Goal: Task Accomplishment & Management: Complete application form

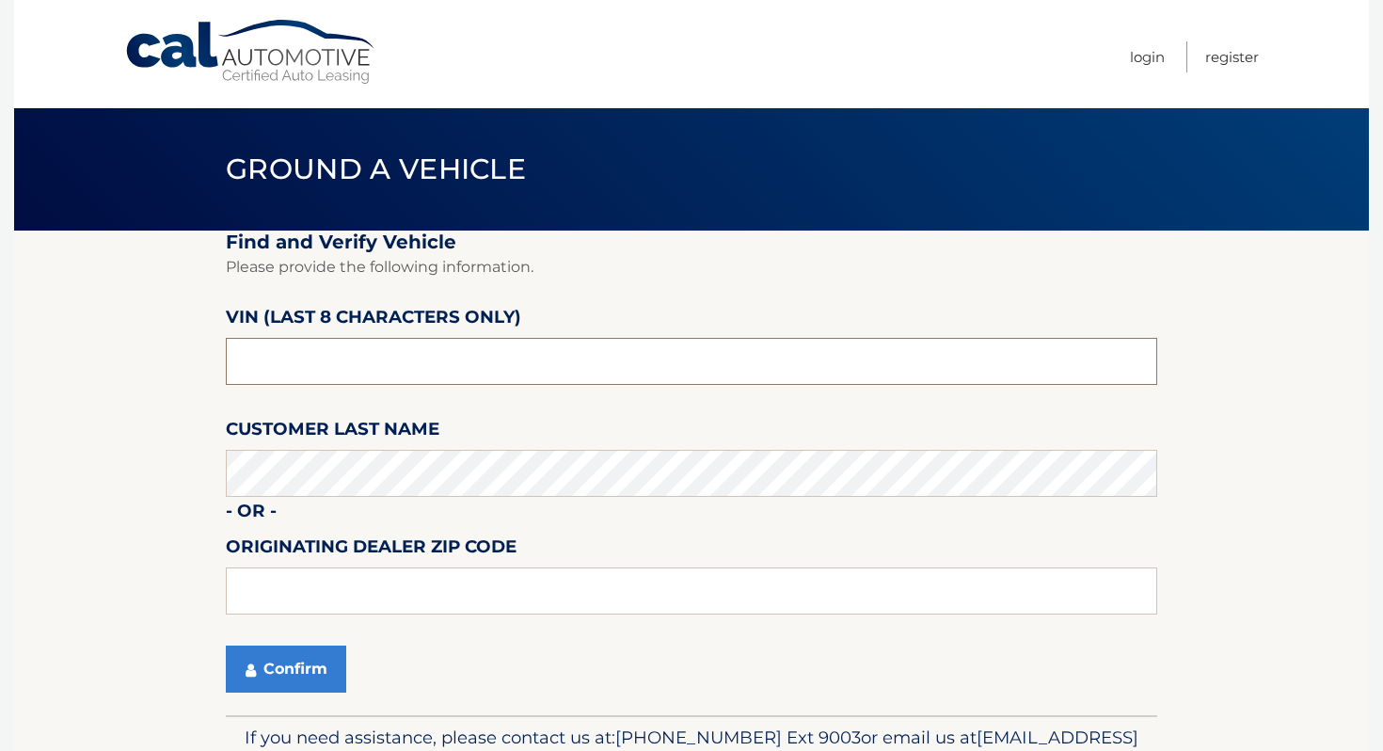
click at [490, 358] on input "text" at bounding box center [692, 361] width 932 height 47
type input "NC190595"
click at [317, 657] on button "Confirm" at bounding box center [286, 669] width 120 height 47
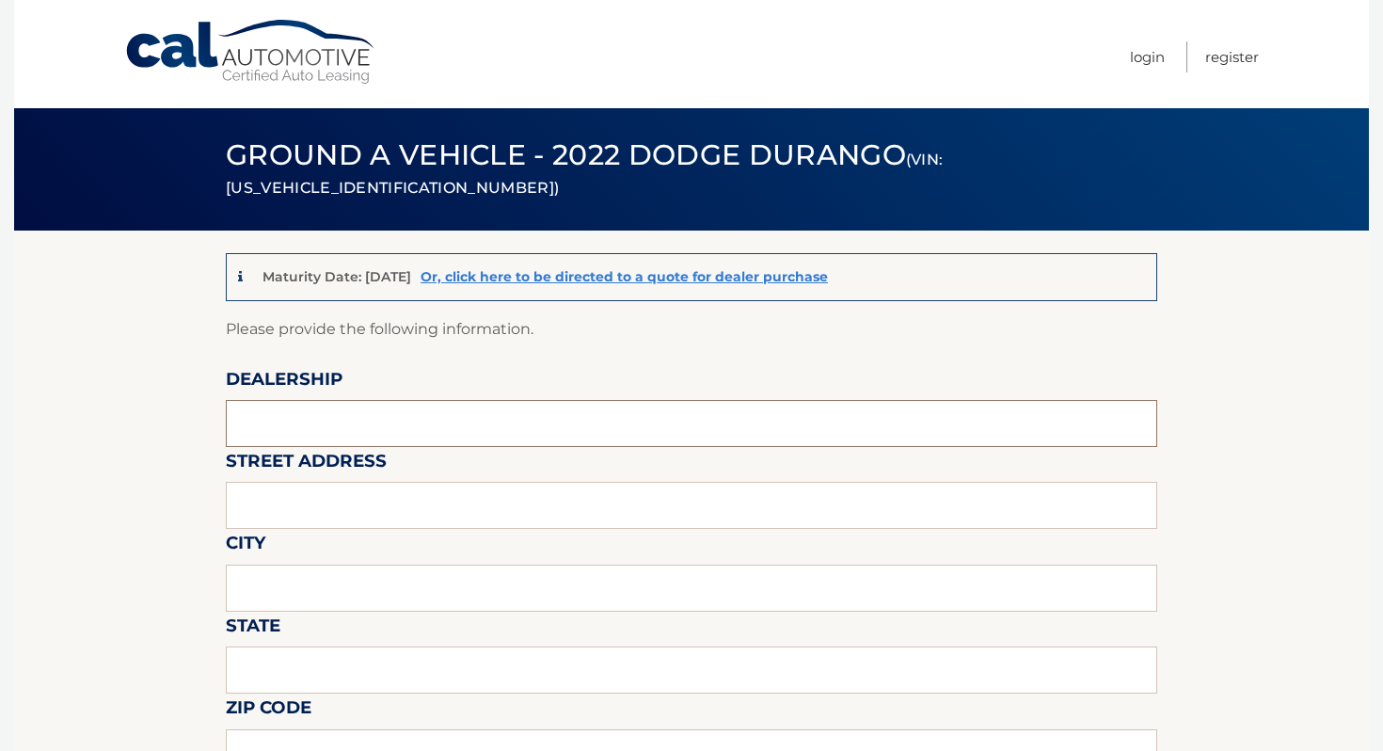
click at [336, 425] on input "text" at bounding box center [692, 423] width 932 height 47
type input "ISLAND AUTO GROUP"
click at [320, 514] on input "text" at bounding box center [692, 505] width 932 height 47
type input "[STREET_ADDRESS]"
type input "[GEOGRAPHIC_DATA]"
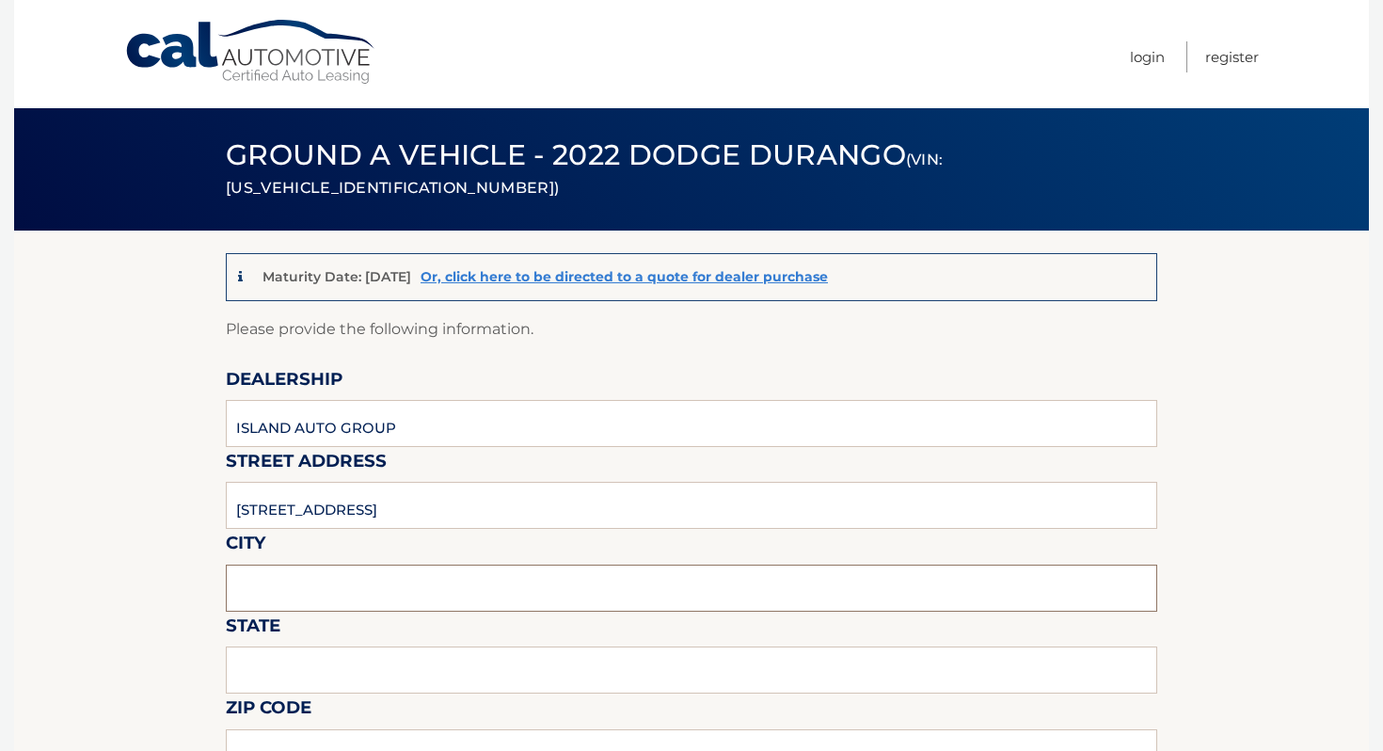
type input "[US_STATE]"
type input "1O305"
type input "ISLAND AUTO GROUP"
type input "7323792810"
type input "[EMAIL_ADDRESS][DOMAIN_NAME]"
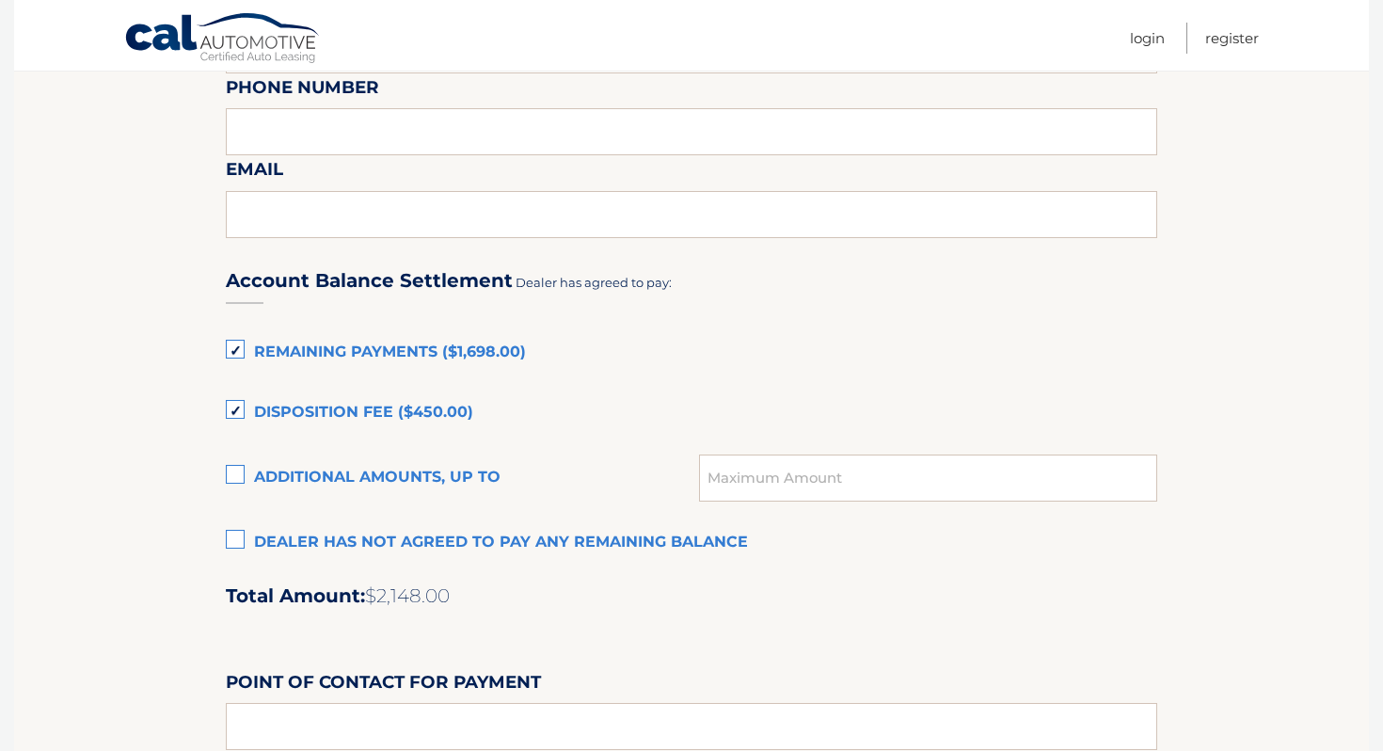
scroll to position [1161, 0]
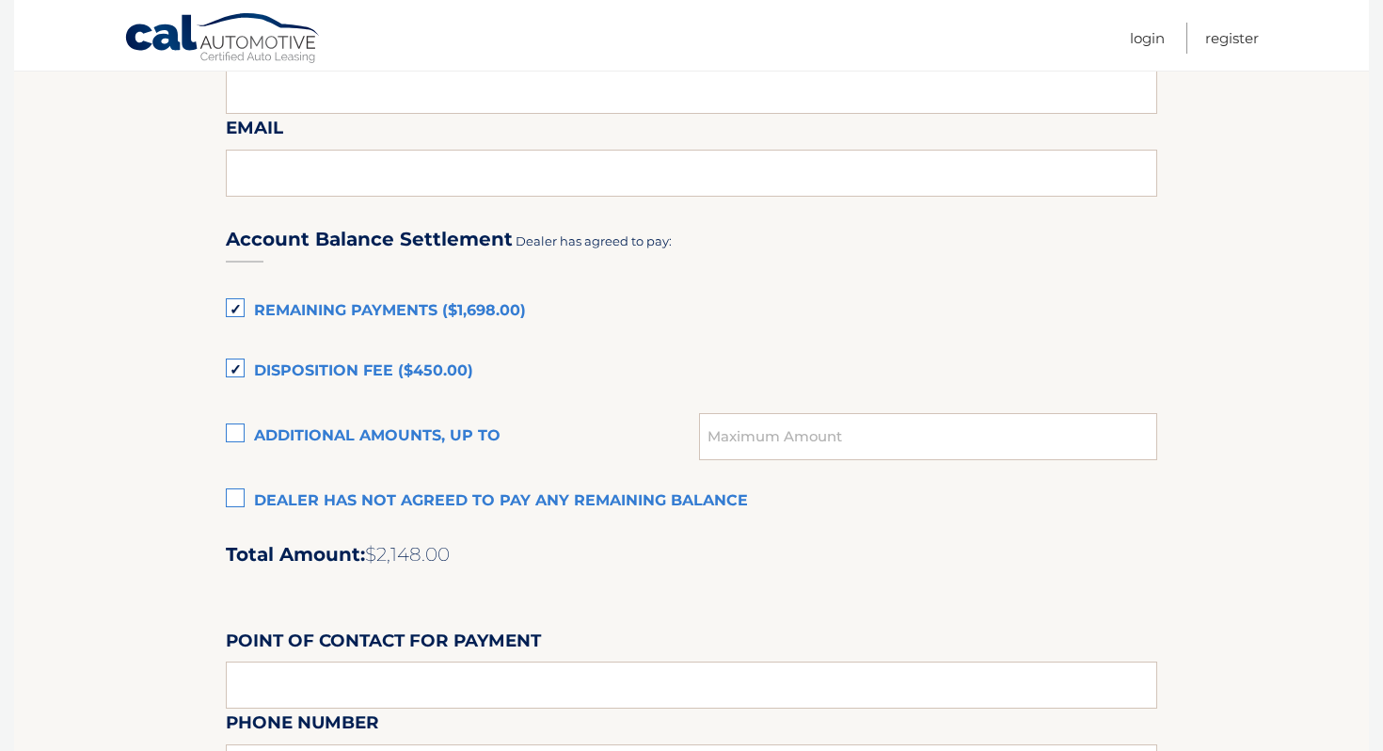
click at [407, 315] on label "Remaining Payments ($1,698.00)" at bounding box center [692, 312] width 932 height 38
click at [0, 0] on input "Remaining Payments ($1,698.00)" at bounding box center [0, 0] width 0 height 0
click at [370, 373] on label "Disposition Fee ($450.00)" at bounding box center [692, 372] width 932 height 38
click at [0, 0] on input "Disposition Fee ($450.00)" at bounding box center [0, 0] width 0 height 0
click at [423, 314] on label "Remaining Payments ($1,698.00)" at bounding box center [692, 312] width 932 height 38
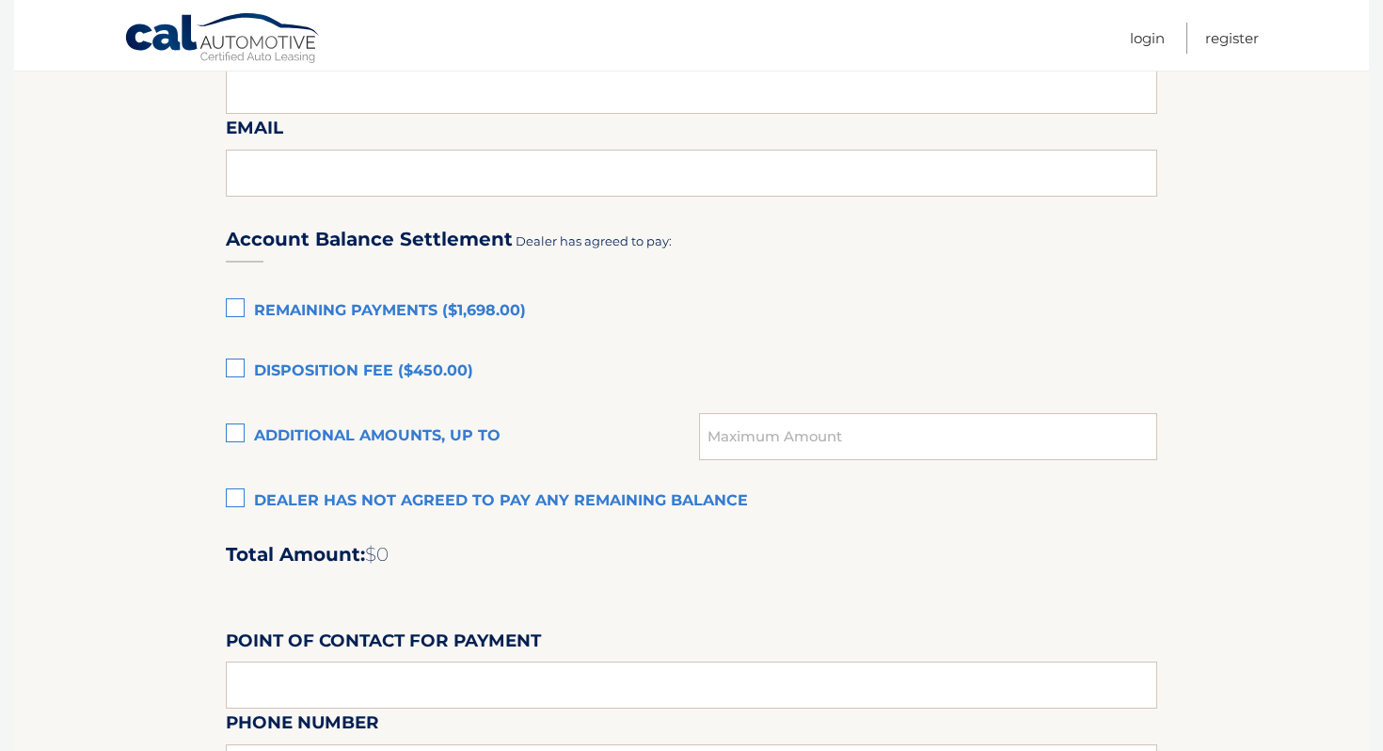
click at [0, 0] on input "Remaining Payments ($1,698.00)" at bounding box center [0, 0] width 0 height 0
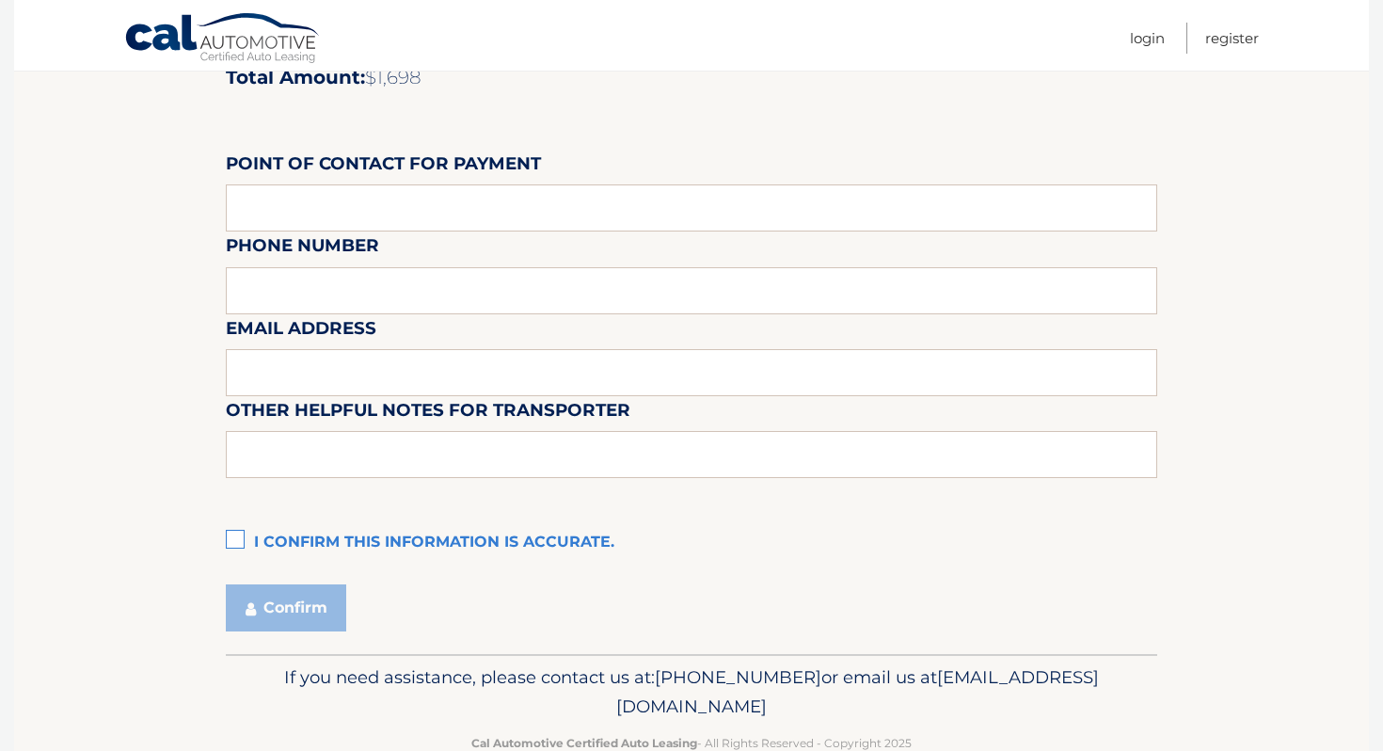
scroll to position [1684, 0]
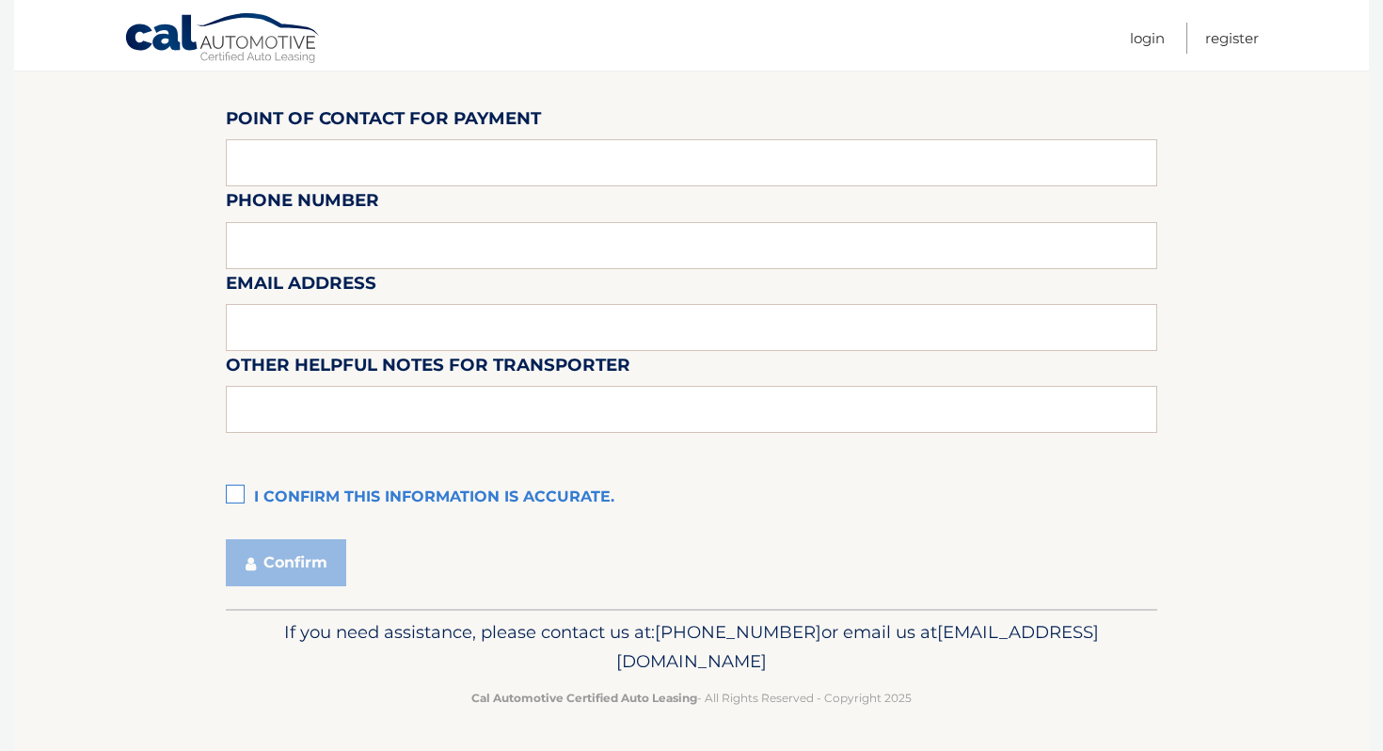
click at [310, 478] on div "Account Balance Settlement Dealer has agreed to pay: Remaining Payments ($1,698…" at bounding box center [692, 99] width 932 height 835
click at [309, 488] on label "I confirm this information is accurate." at bounding box center [692, 498] width 932 height 38
click at [0, 0] on input "I confirm this information is accurate." at bounding box center [0, 0] width 0 height 0
click at [284, 552] on button "Confirm" at bounding box center [286, 562] width 120 height 47
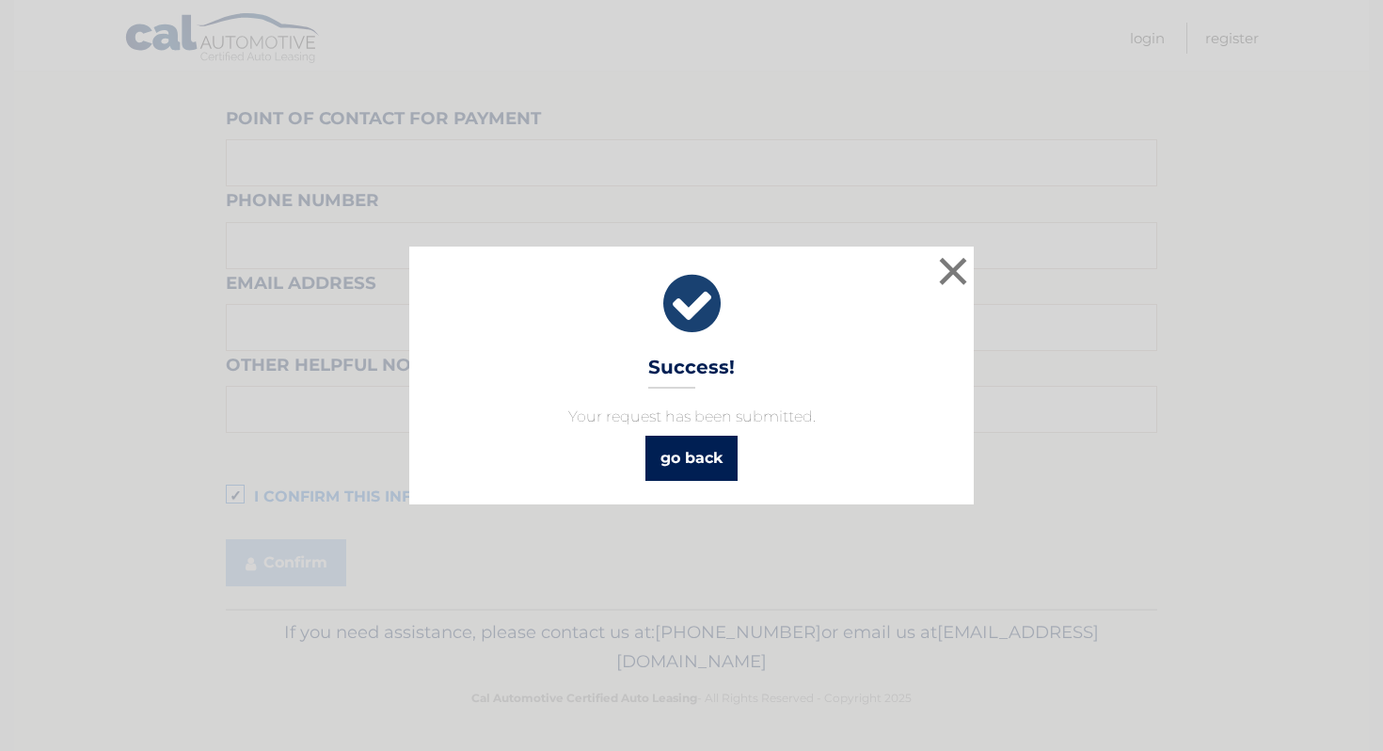
click at [666, 449] on link "go back" at bounding box center [692, 458] width 92 height 45
